Goal: Transaction & Acquisition: Register for event/course

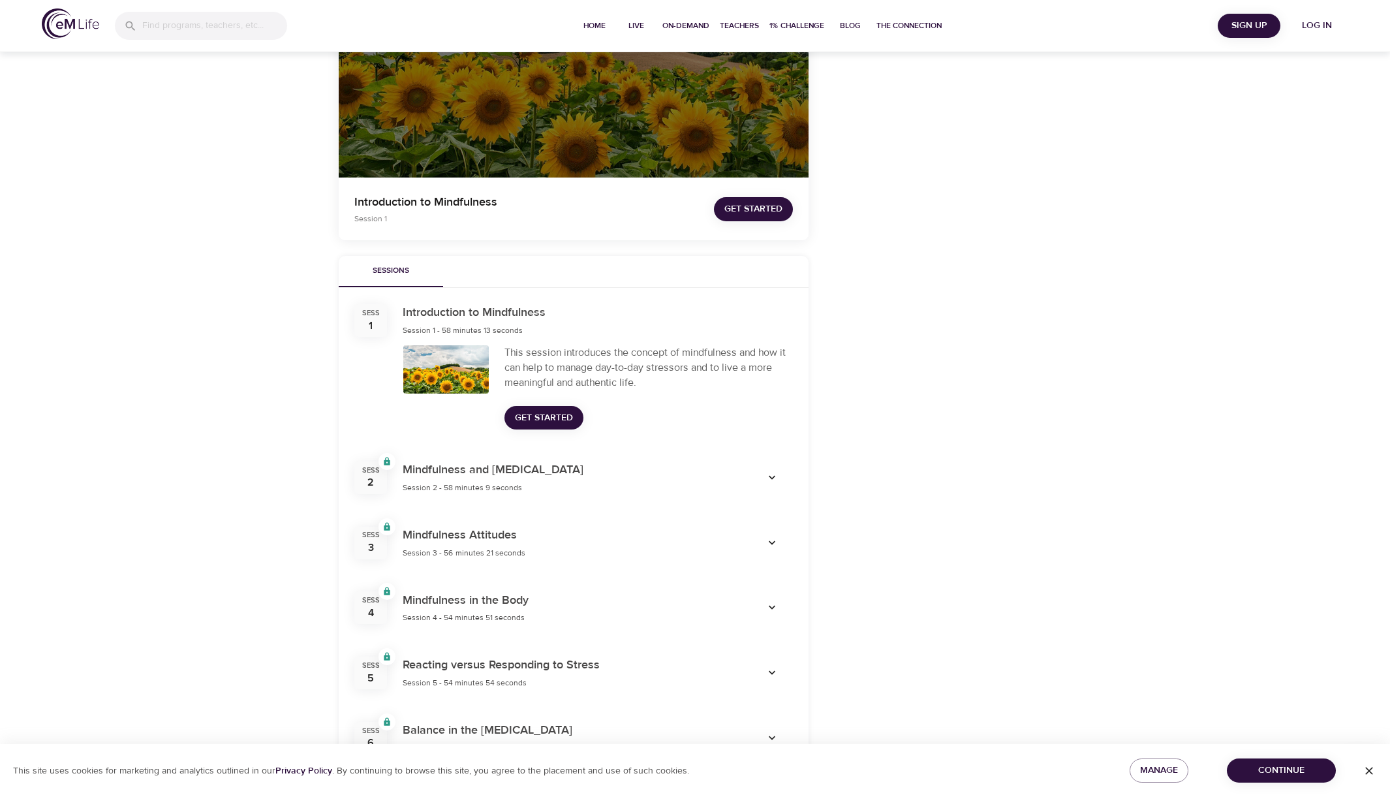
scroll to position [261, 0]
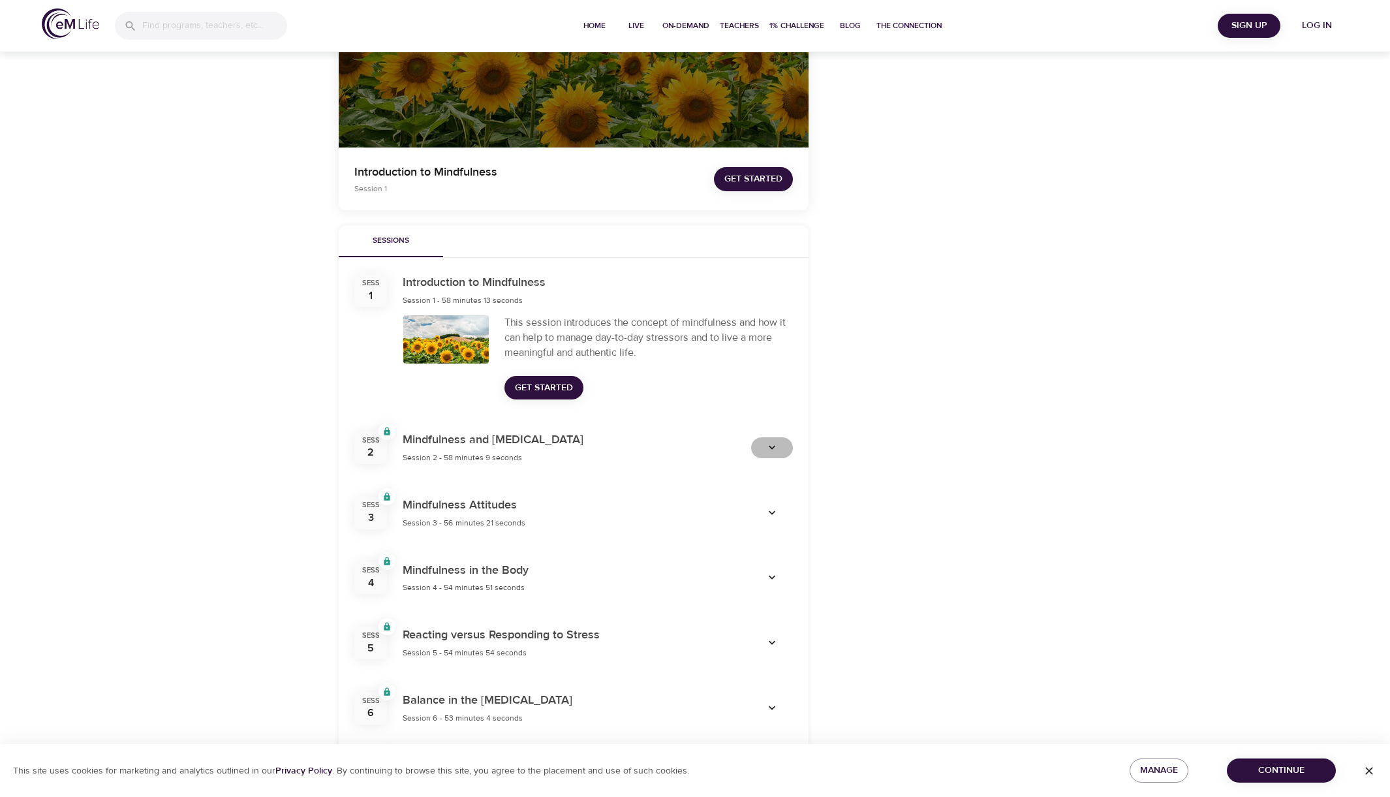
click at [773, 447] on icon "button" at bounding box center [772, 448] width 7 height 4
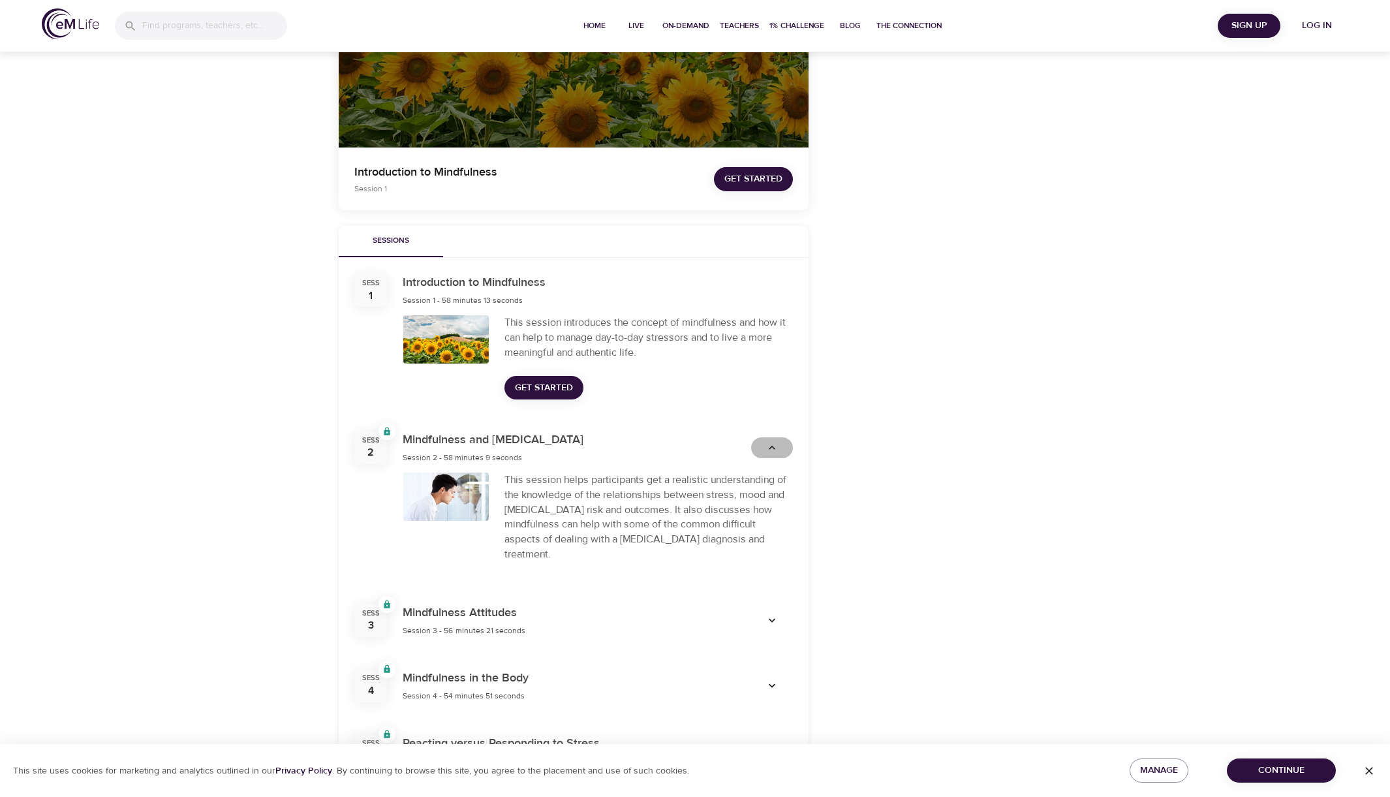
click at [773, 447] on icon "button" at bounding box center [772, 448] width 7 height 4
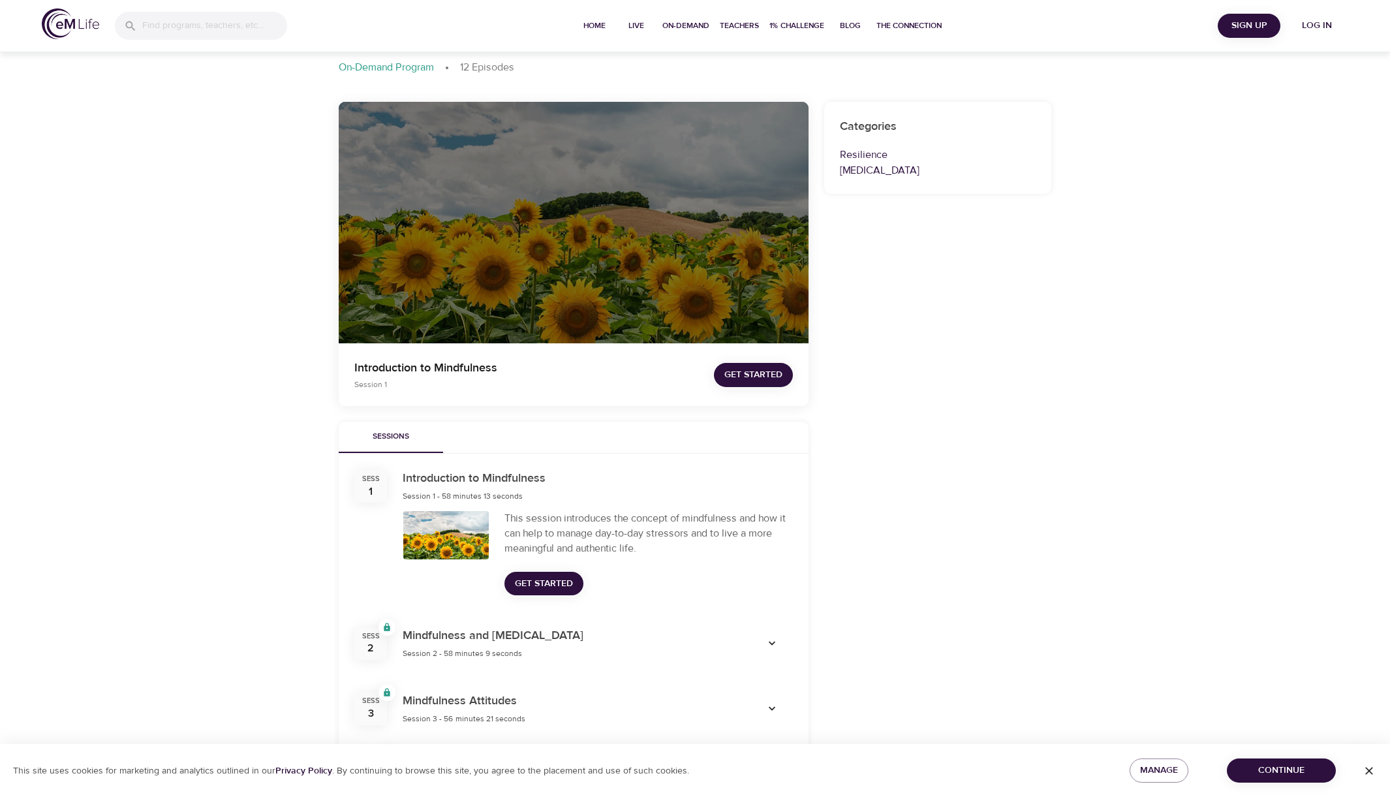
scroll to position [0, 0]
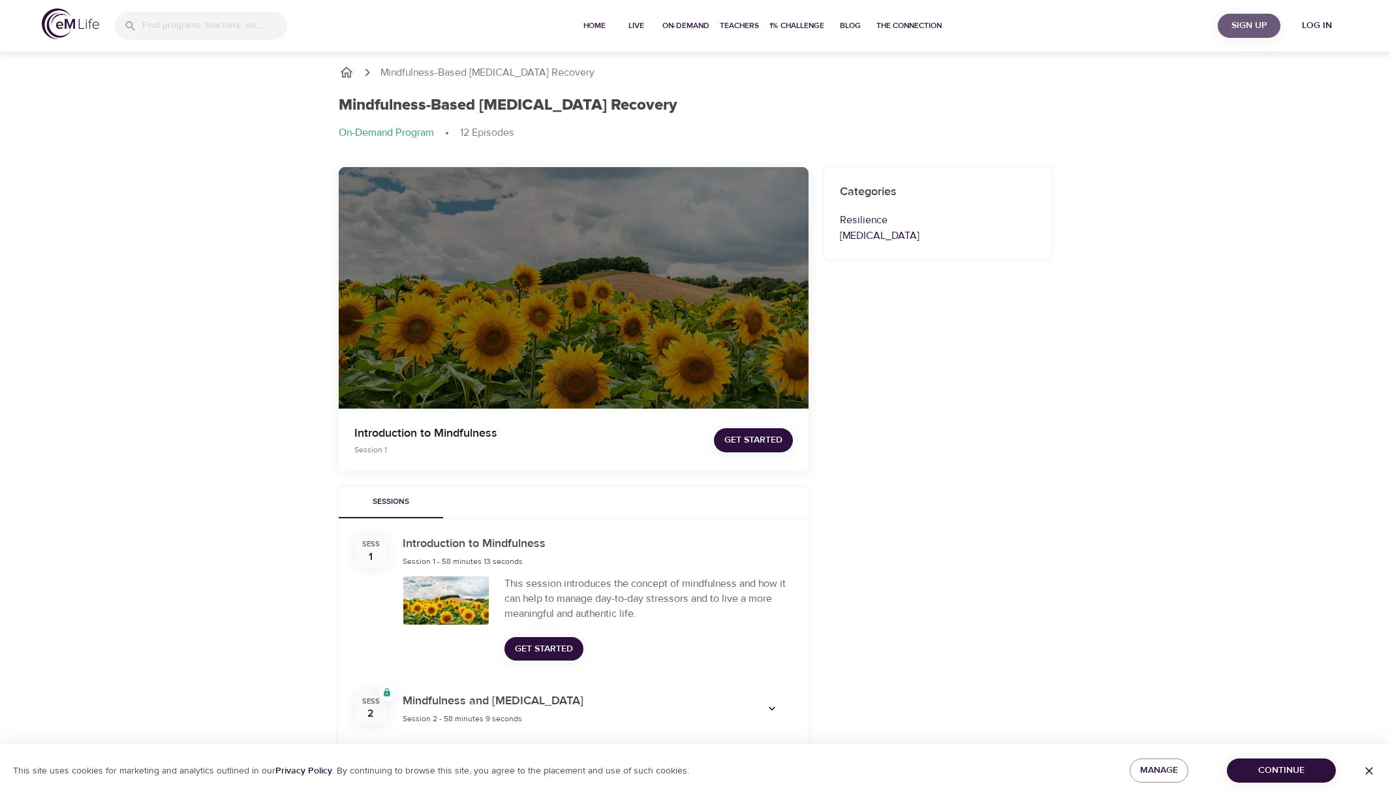
click at [1241, 22] on span "Sign Up" at bounding box center [1249, 26] width 52 height 16
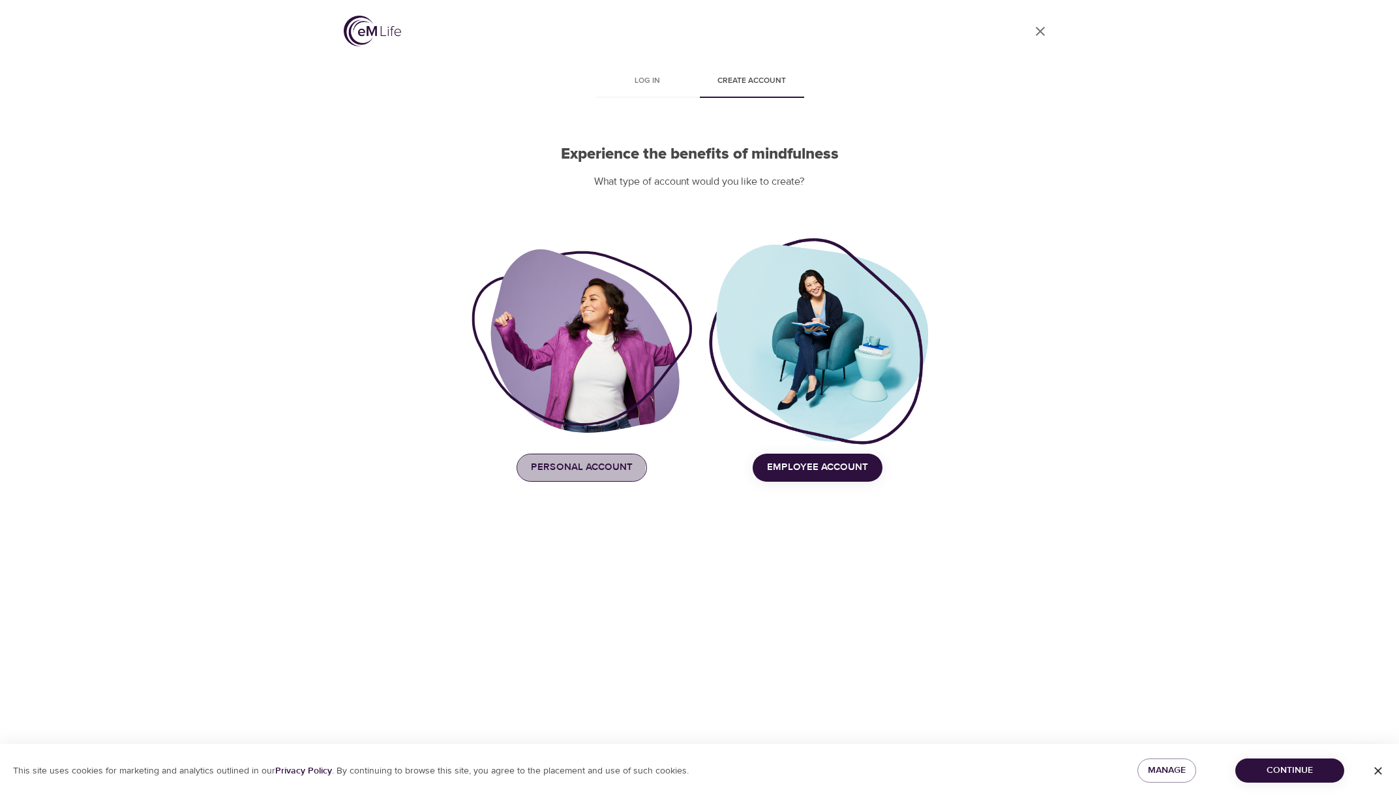
click at [557, 465] on span "Personal Account" at bounding box center [582, 467] width 102 height 17
